Goal: Check status

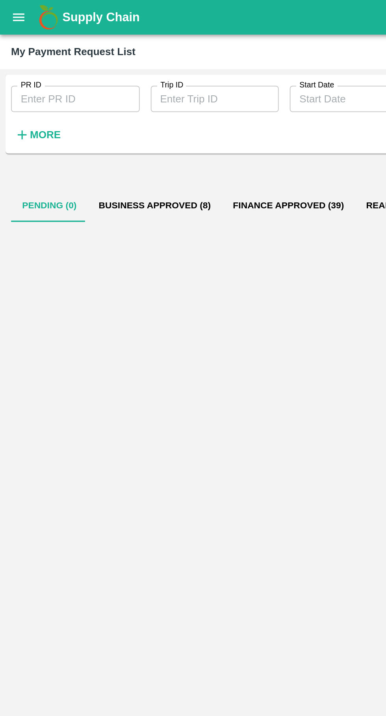
click at [85, 121] on button "Business Approved (8)" at bounding box center [88, 116] width 76 height 19
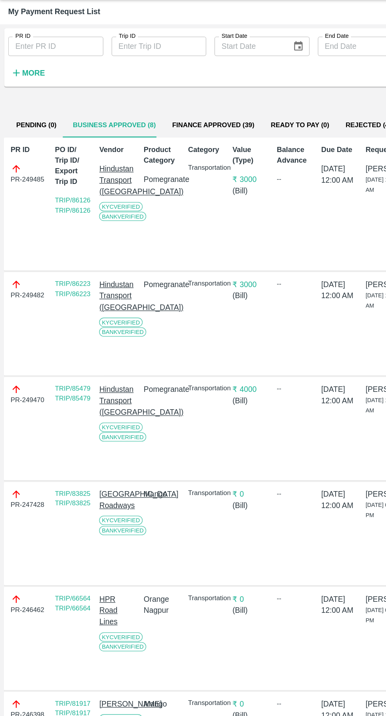
click at [155, 117] on button "Finance Approved (39)" at bounding box center [164, 116] width 76 height 19
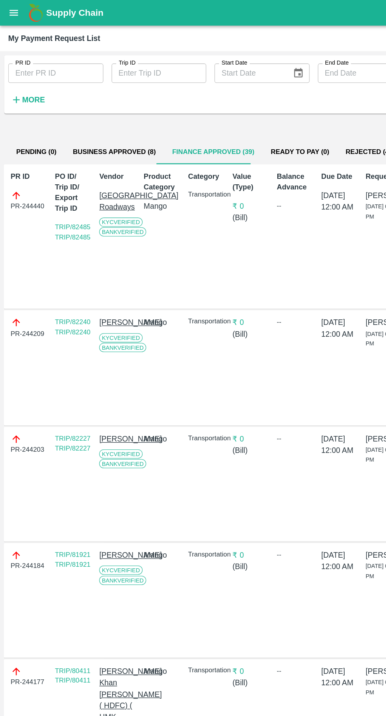
click at [87, 123] on button "Business Approved (8)" at bounding box center [88, 116] width 76 height 19
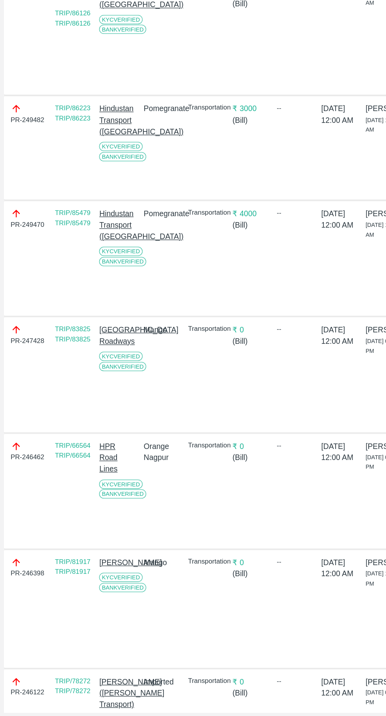
scroll to position [0, 6]
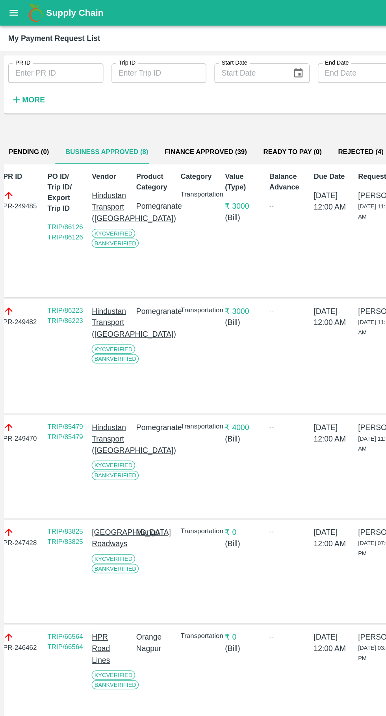
click at [268, 124] on button "Rejected (4)" at bounding box center [278, 116] width 48 height 19
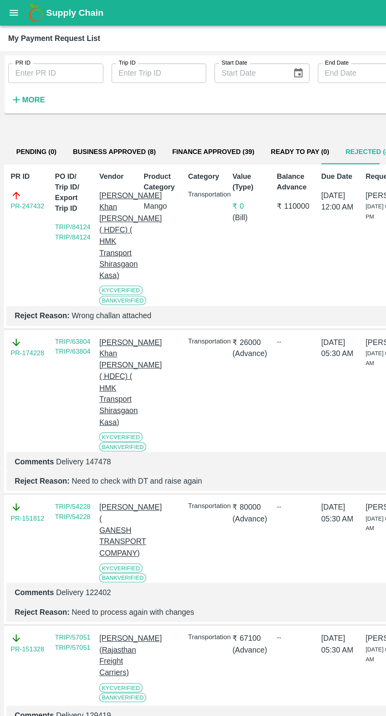
scroll to position [0, 6]
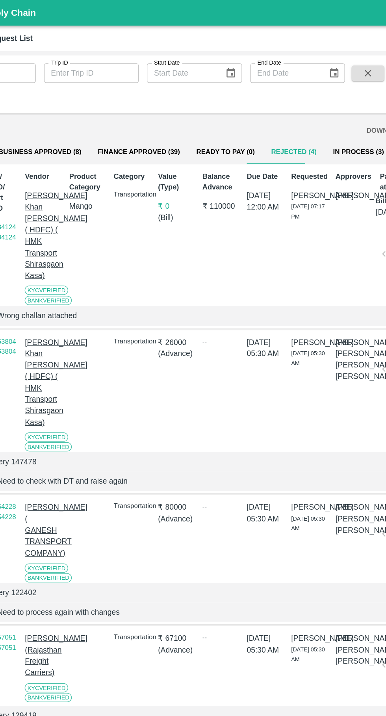
click at [316, 117] on button "In Process (3)" at bounding box center [328, 116] width 52 height 19
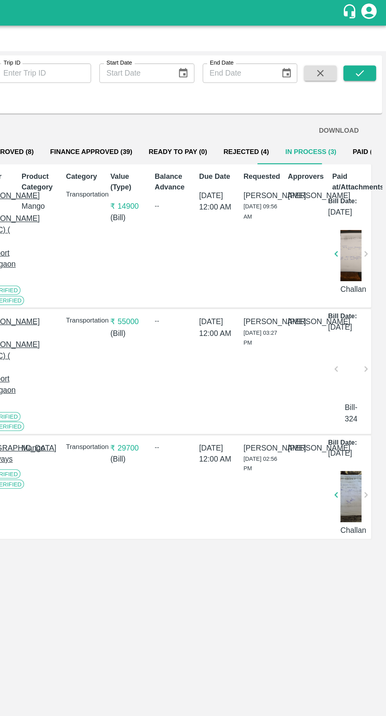
click at [364, 117] on button "Paid (2553)" at bounding box center [373, 116] width 41 height 19
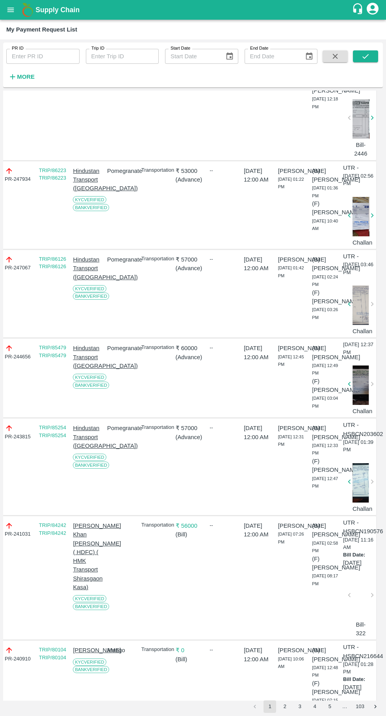
scroll to position [0, 4]
